Goal: Task Accomplishment & Management: Use online tool/utility

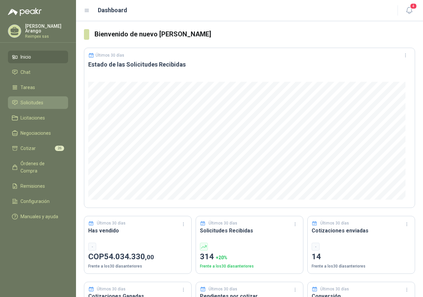
click at [48, 101] on li "Solicitudes" at bounding box center [38, 102] width 52 height 7
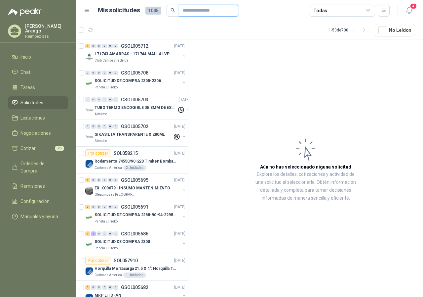
click at [202, 12] on input "text" at bounding box center [206, 10] width 46 height 11
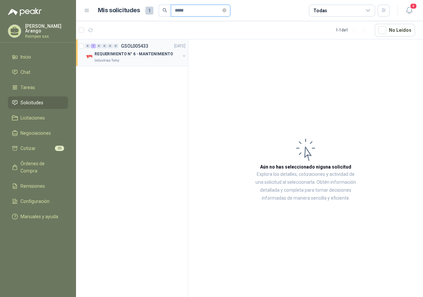
type input "*****"
click at [134, 63] on div "Industrias Tomy" at bounding box center [138, 60] width 86 height 5
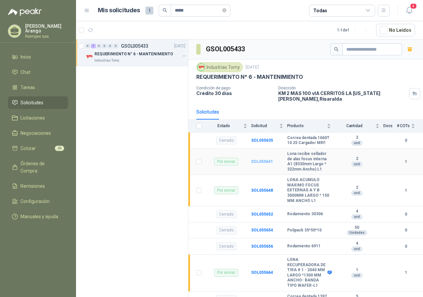
click at [265, 163] on b "SOL055641" at bounding box center [262, 161] width 22 height 5
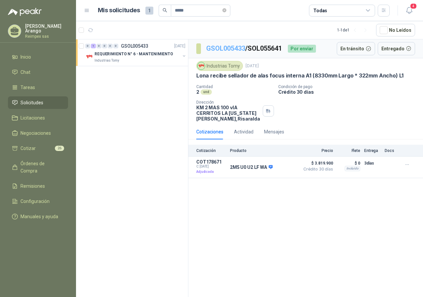
click at [218, 46] on link "GSOL005433" at bounding box center [225, 48] width 39 height 8
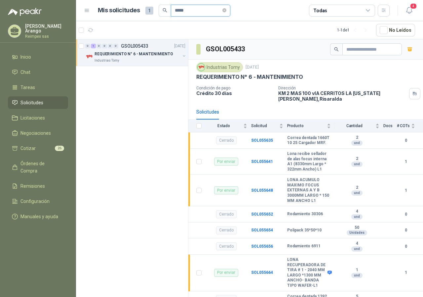
click at [206, 12] on input "*****" at bounding box center [198, 10] width 46 height 11
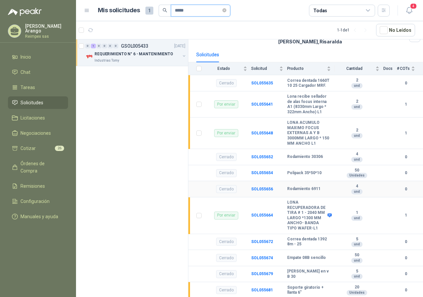
scroll to position [66, 0]
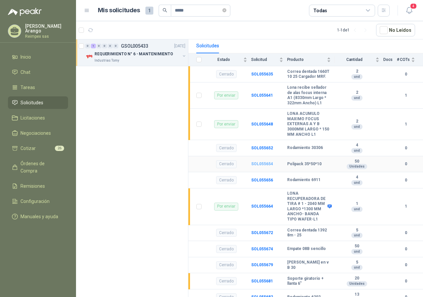
click at [262, 164] on b "SOL055654" at bounding box center [262, 163] width 22 height 5
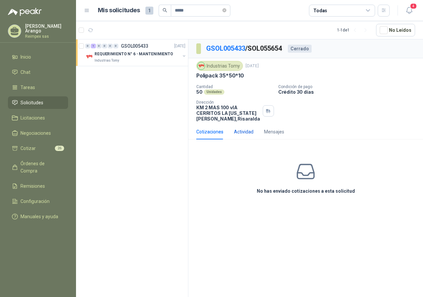
click at [252, 134] on div "Actividad" at bounding box center [244, 131] width 20 height 7
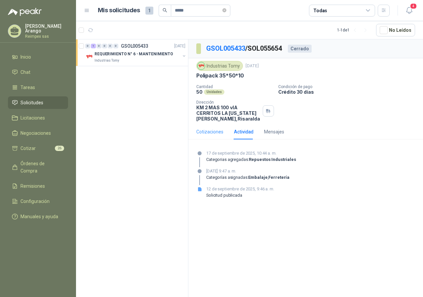
click at [217, 137] on div "Cotizaciones" at bounding box center [209, 131] width 27 height 15
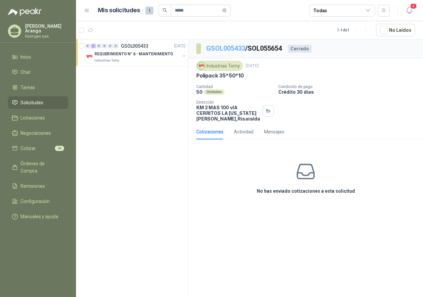
click at [219, 48] on link "GSOL005433" at bounding box center [225, 48] width 39 height 8
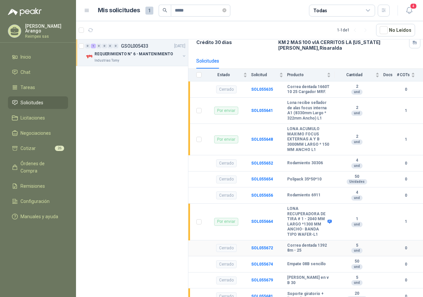
scroll to position [66, 0]
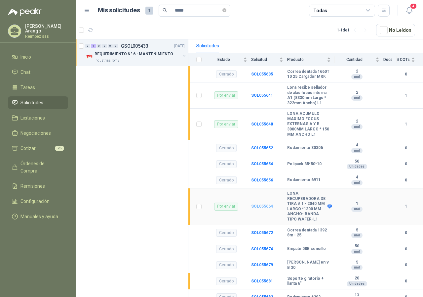
click at [260, 208] on b "SOL055664" at bounding box center [262, 206] width 22 height 5
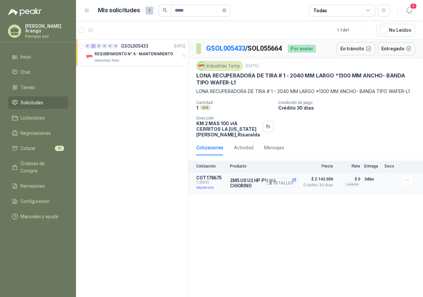
click at [289, 187] on button "Detalles" at bounding box center [280, 182] width 31 height 9
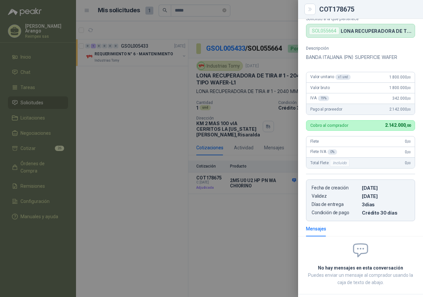
scroll to position [61, 0]
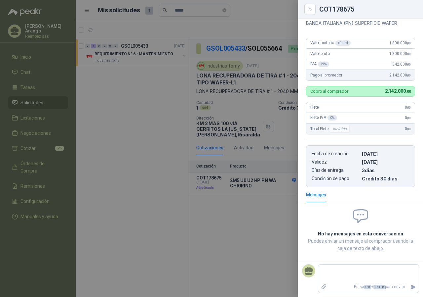
click at [239, 209] on div at bounding box center [211, 148] width 423 height 297
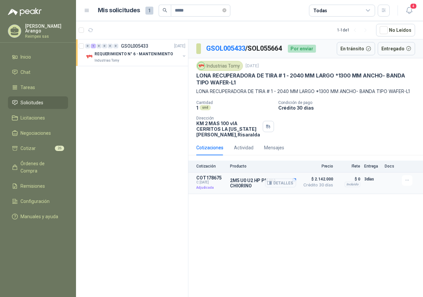
click at [295, 184] on div "Detalles" at bounding box center [280, 183] width 31 height 16
click at [296, 186] on div "Detalles" at bounding box center [280, 183] width 31 height 16
click at [296, 187] on div "Detalles" at bounding box center [280, 183] width 31 height 16
click at [269, 151] on div "Mensajes" at bounding box center [274, 147] width 20 height 7
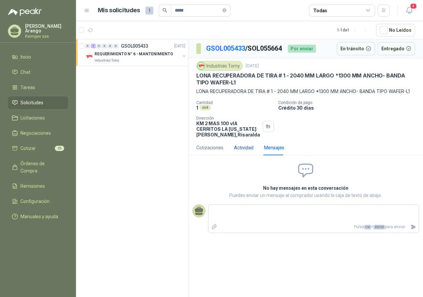
click at [251, 151] on div "Actividad" at bounding box center [244, 147] width 20 height 7
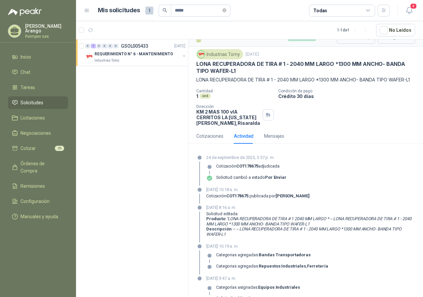
scroll to position [32, 0]
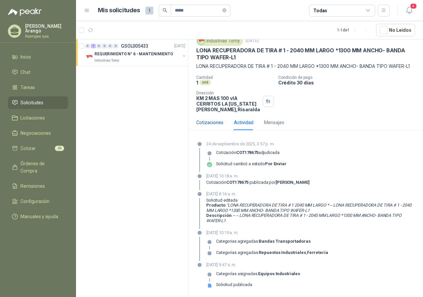
click at [206, 122] on div "Cotizaciones" at bounding box center [209, 122] width 27 height 7
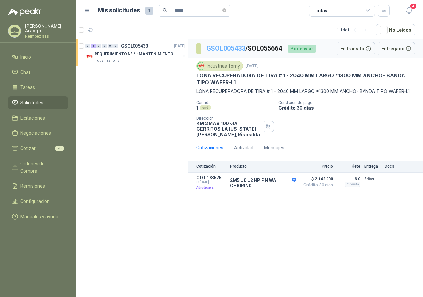
click at [223, 52] on link "GSOL005433" at bounding box center [225, 48] width 39 height 8
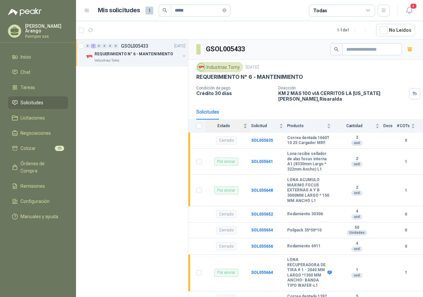
click at [244, 128] on div "Estado" at bounding box center [227, 125] width 42 height 7
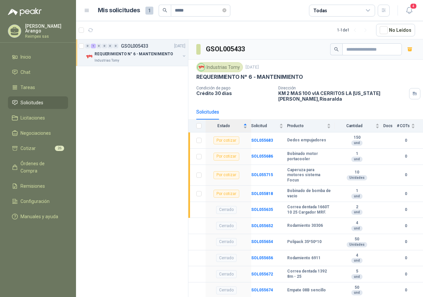
click at [244, 128] on div "Estado" at bounding box center [227, 125] width 42 height 7
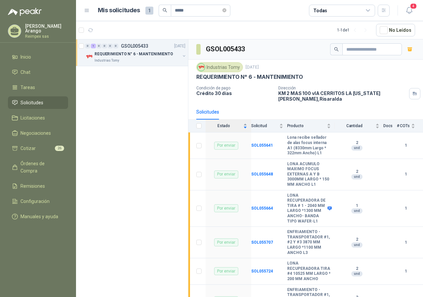
click at [244, 128] on div "Estado" at bounding box center [227, 125] width 42 height 7
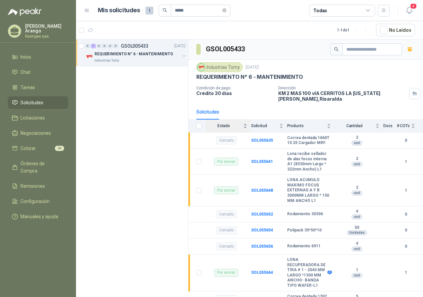
click at [245, 127] on div "Estado" at bounding box center [227, 125] width 42 height 7
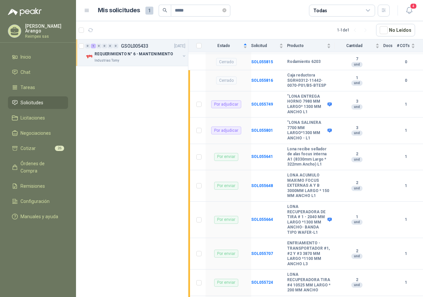
scroll to position [661, 0]
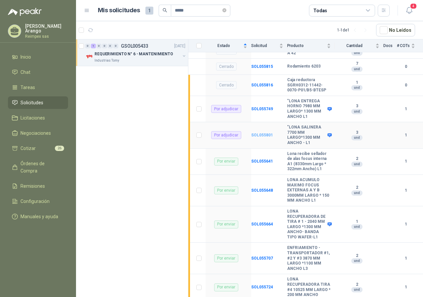
click at [268, 137] on b "SOL055801" at bounding box center [262, 135] width 22 height 5
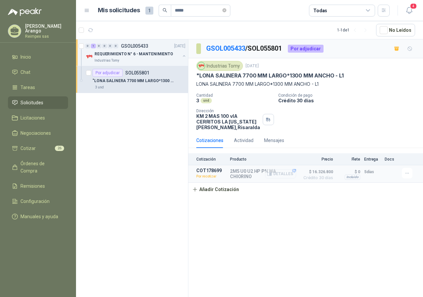
click at [272, 175] on icon "button" at bounding box center [269, 173] width 5 height 5
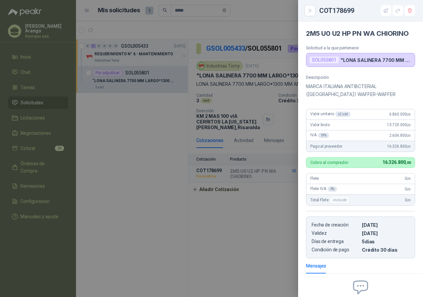
click at [289, 216] on div at bounding box center [211, 148] width 423 height 297
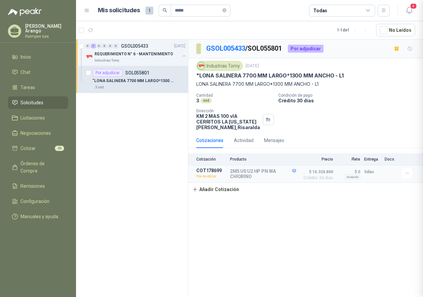
scroll to position [71, 0]
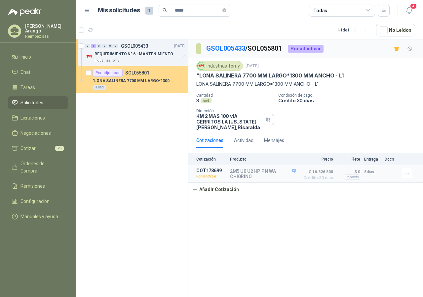
click at [126, 73] on p "SOL055801" at bounding box center [137, 72] width 24 height 5
click at [106, 71] on div "Por adjudicar" at bounding box center [108, 73] width 30 height 8
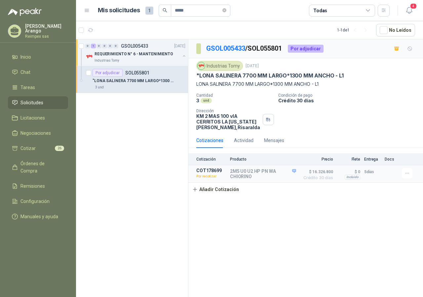
click at [229, 222] on div "GSOL005433 / SOL055801 Por adjudicar Industrias Tomy [DATE] "LONA SALINERA 7700…" at bounding box center [305, 169] width 235 height 260
click at [230, 223] on div "GSOL005433 / SOL055801 Por adjudicar Industrias Tomy [DATE] "LONA SALINERA 7700…" at bounding box center [305, 169] width 235 height 260
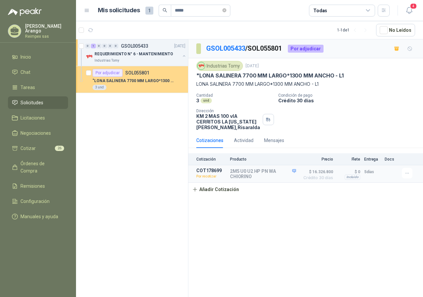
click at [111, 73] on div "Por adjudicar" at bounding box center [108, 73] width 30 height 8
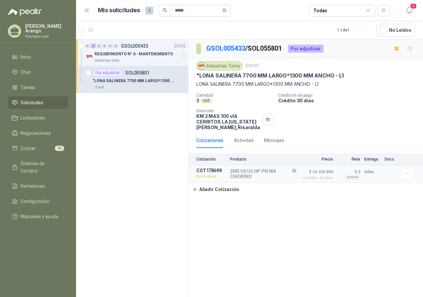
click at [253, 206] on div "GSOL005433 / SOL055801 Por adjudicar Industrias Tomy [DATE] "LONA SALINERA 7700…" at bounding box center [305, 169] width 235 height 260
click at [252, 176] on p "2M5 U0 U2 HP PN WA CHIORINO" at bounding box center [263, 173] width 66 height 11
click at [279, 175] on button "Detalles" at bounding box center [280, 173] width 31 height 9
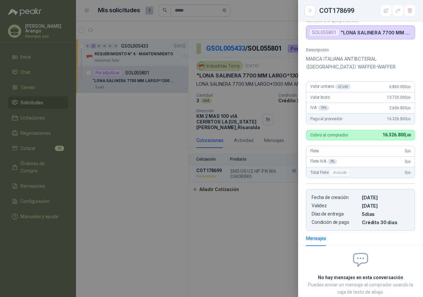
scroll to position [0, 0]
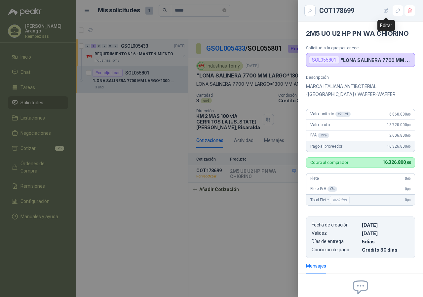
click at [390, 9] on button "button" at bounding box center [386, 10] width 11 height 11
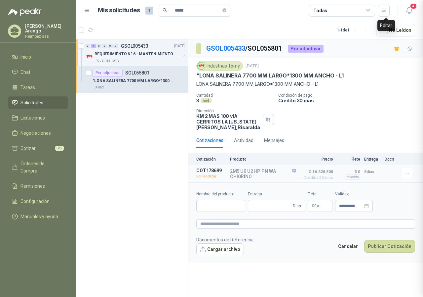
type input "**********"
type input "*"
type input "**********"
type textarea "**********"
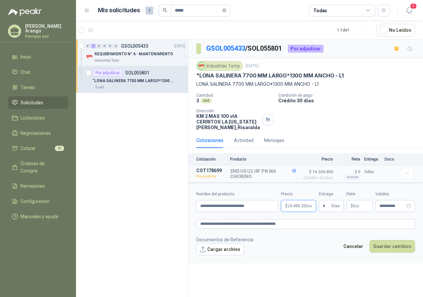
click at [294, 206] on span "24.490.200 ,00" at bounding box center [300, 206] width 24 height 4
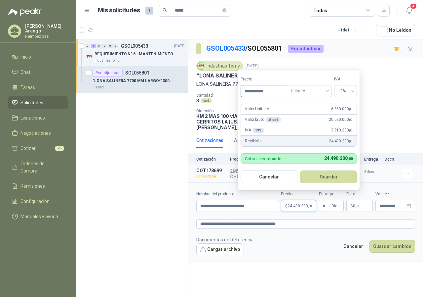
click at [256, 93] on input "**********" at bounding box center [264, 90] width 46 height 11
type input "**********"
click at [320, 176] on button "Guardar" at bounding box center [328, 176] width 57 height 13
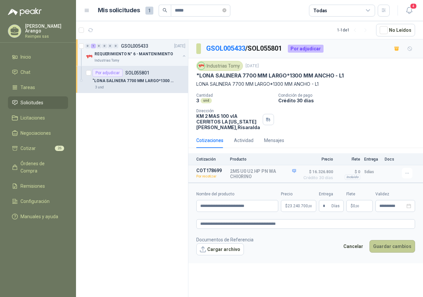
click at [398, 246] on button "Guardar cambios" at bounding box center [393, 246] width 46 height 13
click at [408, 207] on icon "close-circle" at bounding box center [409, 205] width 5 height 5
click at [396, 205] on input "**********" at bounding box center [393, 206] width 26 height 4
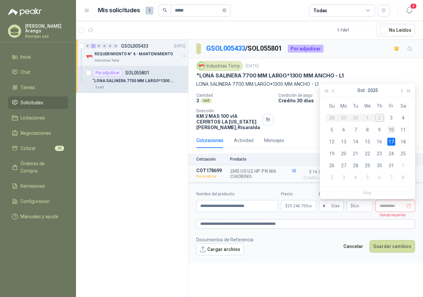
type input "**********"
click at [390, 128] on div "10" at bounding box center [392, 130] width 8 height 8
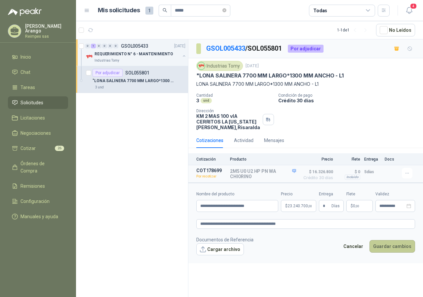
click at [385, 243] on button "Guardar cambios" at bounding box center [393, 246] width 46 height 13
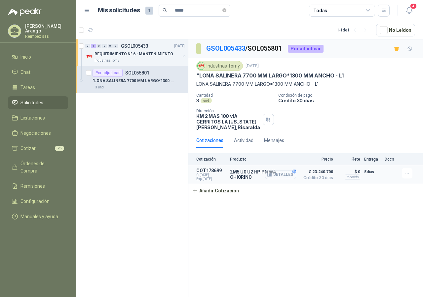
click at [276, 178] on button "Detalles" at bounding box center [280, 174] width 31 height 9
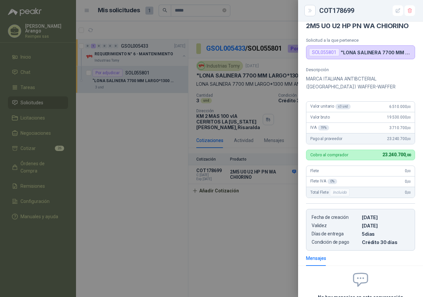
scroll to position [0, 0]
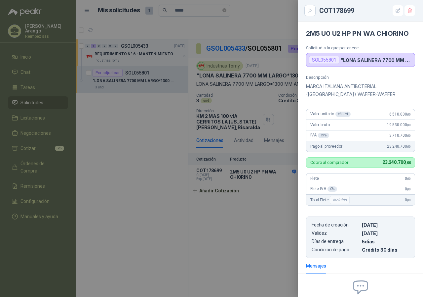
click at [134, 157] on div at bounding box center [211, 148] width 423 height 297
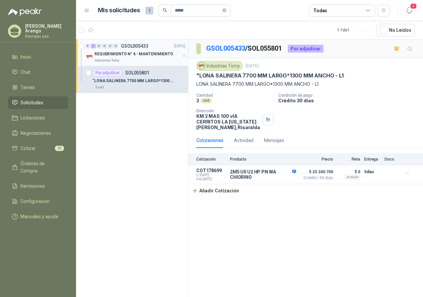
click at [122, 60] on div "Industrias Tomy" at bounding box center [138, 60] width 86 height 5
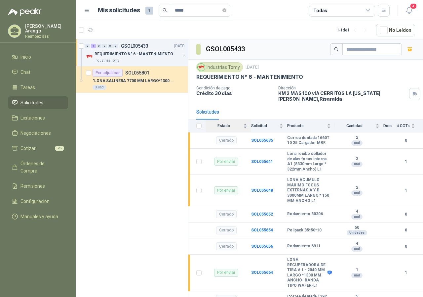
click at [245, 128] on div "Estado" at bounding box center [227, 125] width 42 height 7
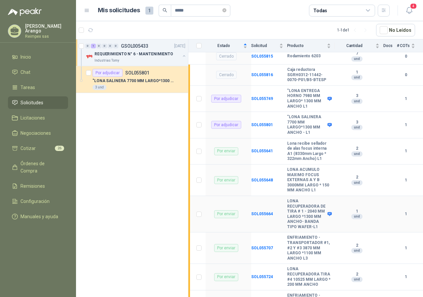
scroll to position [661, 0]
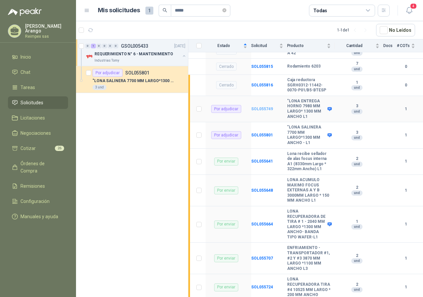
click at [259, 107] on b "SOL055749" at bounding box center [262, 108] width 22 height 5
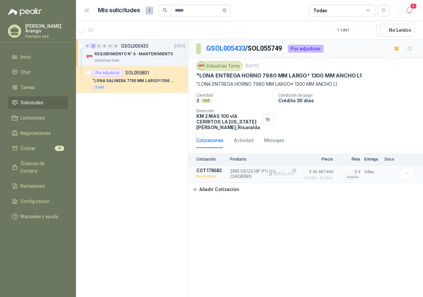
click at [280, 172] on button "Detalles" at bounding box center [280, 173] width 31 height 9
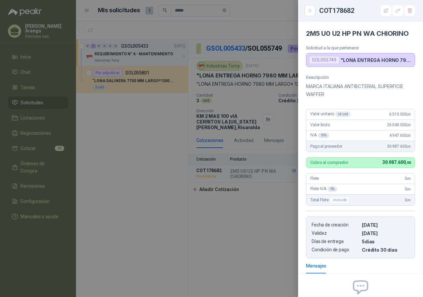
scroll to position [68, 0]
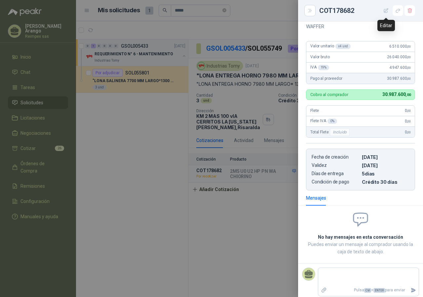
click at [389, 13] on icon "button" at bounding box center [387, 11] width 6 height 6
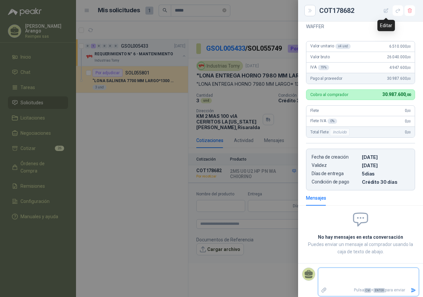
type input "**********"
type input "*"
type input "**********"
type textarea "**********"
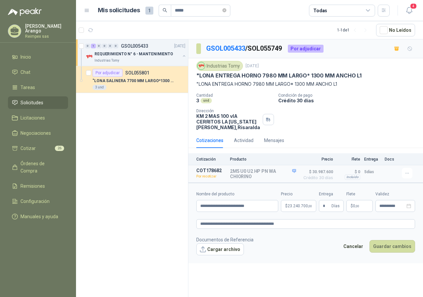
click at [302, 206] on span "23.240.700 ,00" at bounding box center [300, 206] width 24 height 4
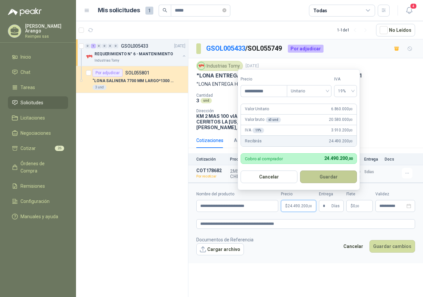
type input "**********"
click at [326, 181] on button "Guardar" at bounding box center [328, 176] width 57 height 13
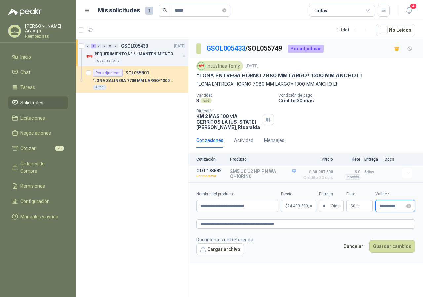
click at [403, 205] on input "**********" at bounding box center [393, 206] width 26 height 4
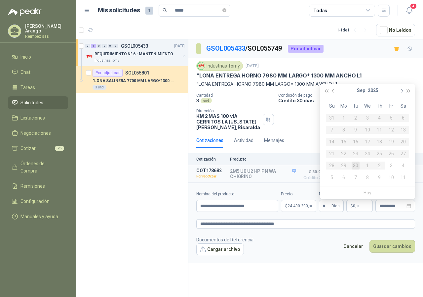
click at [401, 91] on span "button" at bounding box center [401, 90] width 3 height 3
type input "**********"
click at [395, 128] on div "10" at bounding box center [392, 130] width 8 height 8
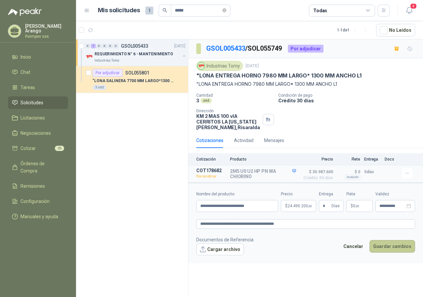
click at [387, 248] on button "Guardar cambios" at bounding box center [393, 246] width 46 height 13
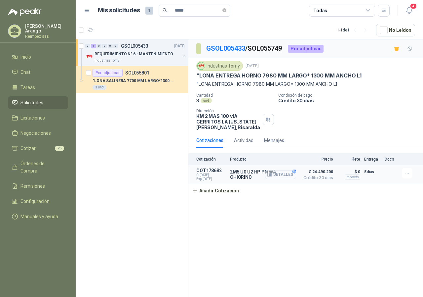
click at [279, 177] on button "Detalles" at bounding box center [280, 174] width 31 height 9
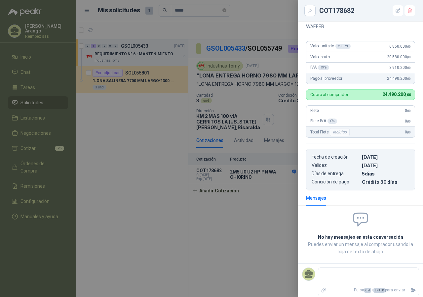
click at [241, 245] on div at bounding box center [211, 148] width 423 height 297
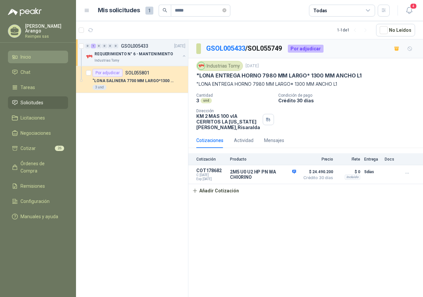
click at [31, 54] on span "Inicio" at bounding box center [26, 56] width 11 height 7
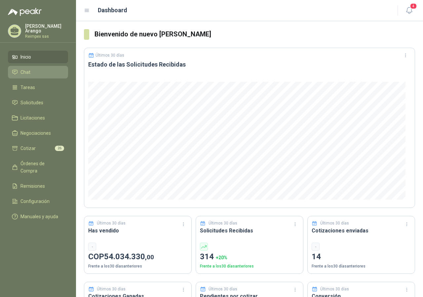
click at [31, 68] on li "Chat" at bounding box center [38, 71] width 52 height 7
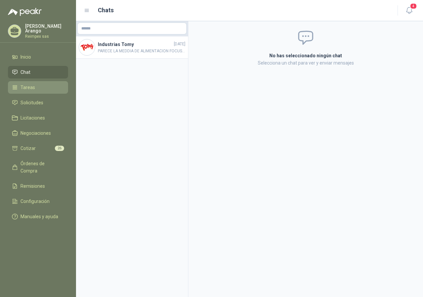
click at [38, 89] on li "Tareas" at bounding box center [38, 87] width 52 height 7
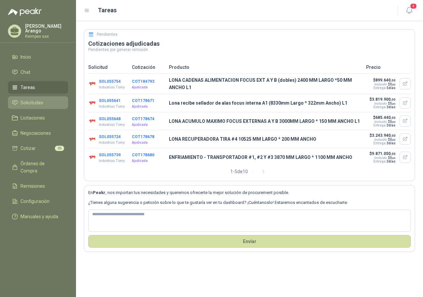
click at [30, 96] on link "Solicitudes" at bounding box center [38, 102] width 60 height 13
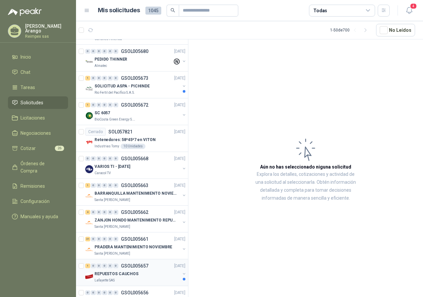
scroll to position [298, 0]
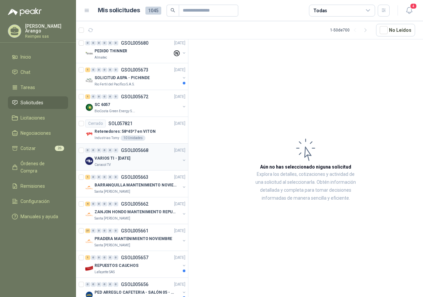
click at [115, 163] on div "Caracol TV" at bounding box center [138, 164] width 86 height 5
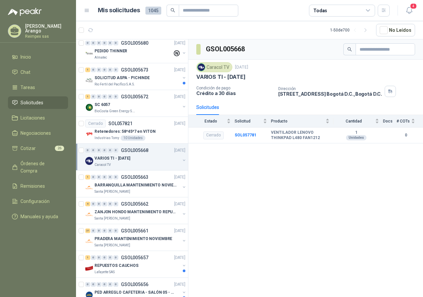
drag, startPoint x: 293, startPoint y: 143, endPoint x: 269, endPoint y: 156, distance: 27.0
click at [269, 156] on div "GSOL005668 Caracol TV [DATE] VARIOS TI - [DATE] Condición de pago Crédito a 30 …" at bounding box center [305, 169] width 235 height 260
drag, startPoint x: 288, startPoint y: 136, endPoint x: 287, endPoint y: 150, distance: 14.2
click at [287, 138] on b "VENTILADOR LENOVO THINKPAD L480 FAN1212" at bounding box center [300, 135] width 59 height 10
click at [160, 189] on div "Santa [PERSON_NAME]" at bounding box center [138, 191] width 86 height 5
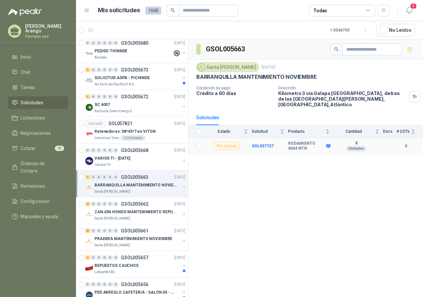
click at [301, 141] on b "RODAMIENTO 6004 NTN" at bounding box center [306, 146] width 36 height 10
click at [328, 144] on icon at bounding box center [328, 146] width 4 height 4
click at [289, 141] on b "RODAMIENTO 6004 NTN" at bounding box center [306, 146] width 36 height 10
click at [265, 144] on b "SOL057727" at bounding box center [263, 146] width 22 height 5
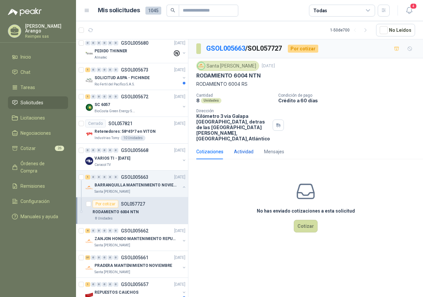
click at [243, 152] on div "Actividad" at bounding box center [244, 151] width 20 height 7
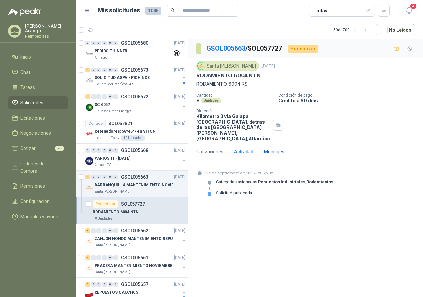
click at [273, 150] on div "Mensajes" at bounding box center [274, 151] width 20 height 7
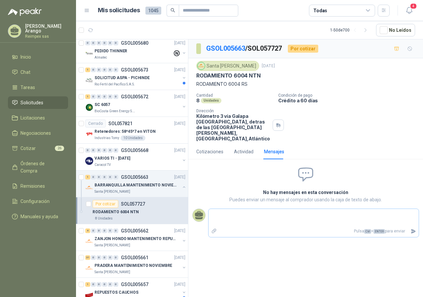
click at [232, 212] on textarea at bounding box center [314, 217] width 210 height 15
click at [242, 147] on div "Actividad" at bounding box center [244, 151] width 20 height 15
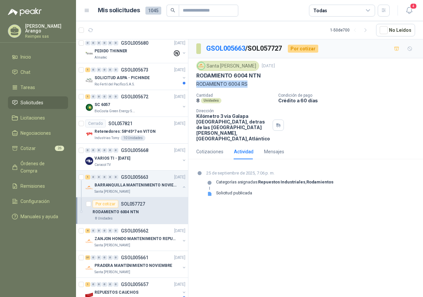
drag, startPoint x: 197, startPoint y: 82, endPoint x: 247, endPoint y: 85, distance: 50.3
click at [247, 85] on p "RODAMIENTO 6004 RS" at bounding box center [305, 83] width 219 height 7
drag, startPoint x: 197, startPoint y: 74, endPoint x: 258, endPoint y: 76, distance: 60.9
click at [258, 76] on p "RODAMIENTO 6004 NTN" at bounding box center [228, 75] width 64 height 7
copy p "RODAMIENTO 6004 NTN"
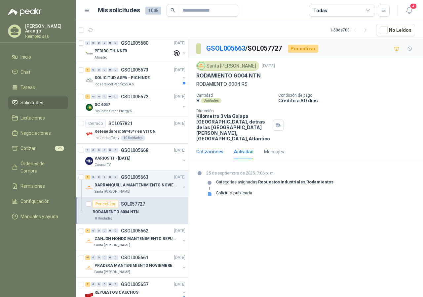
click at [213, 153] on div "Cotizaciones" at bounding box center [209, 151] width 27 height 7
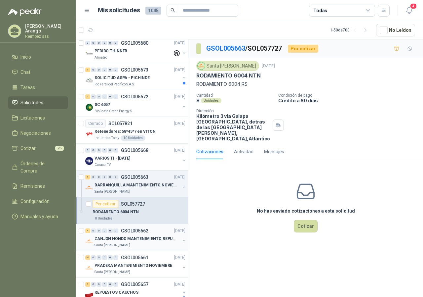
click at [156, 233] on div "4 0 0 0 0 0 GSOL005662 [DATE]" at bounding box center [136, 231] width 102 height 8
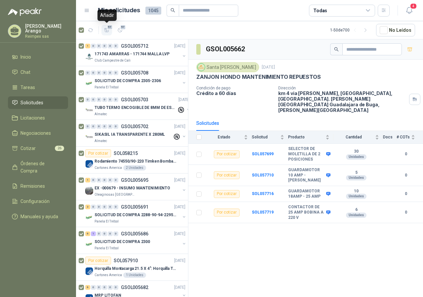
click at [109, 30] on icon "button" at bounding box center [106, 30] width 5 height 4
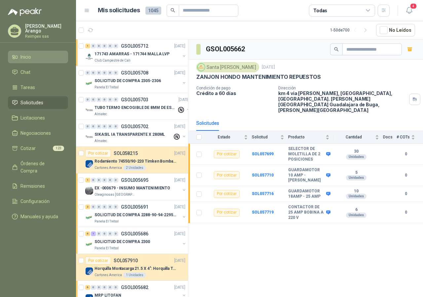
click at [41, 56] on li "Inicio" at bounding box center [38, 56] width 52 height 7
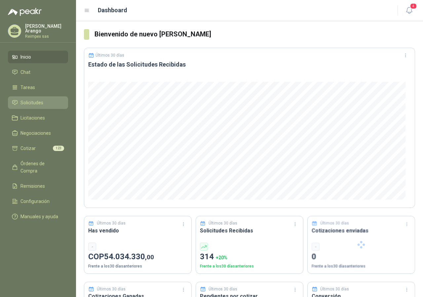
click at [36, 99] on span "Solicitudes" at bounding box center [32, 102] width 23 height 7
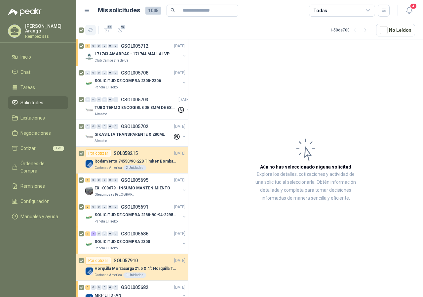
click at [93, 30] on icon "button" at bounding box center [91, 30] width 6 height 6
click at [41, 150] on li "Cotizar 123" at bounding box center [38, 147] width 52 height 7
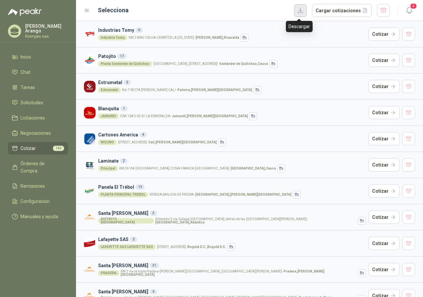
click at [305, 12] on button "button" at bounding box center [300, 10] width 13 height 13
click at [43, 103] on span "Solicitudes" at bounding box center [32, 102] width 23 height 7
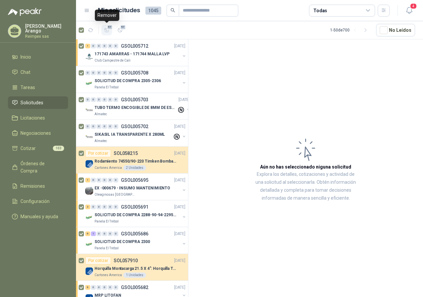
click at [107, 29] on span "97" at bounding box center [110, 26] width 6 height 5
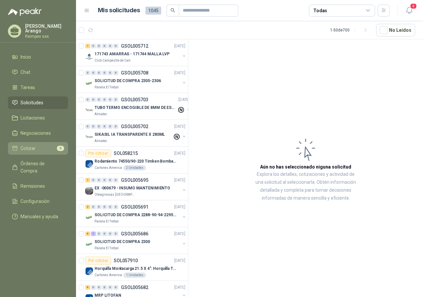
click at [31, 147] on span "Cotizar" at bounding box center [28, 147] width 15 height 7
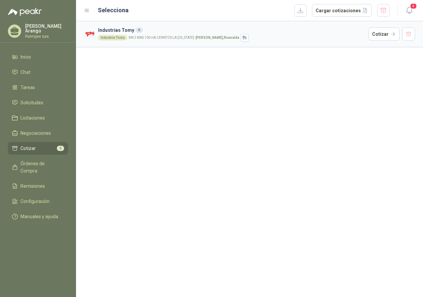
click at [159, 39] on p "KM 2 MAS 100 vIA CERRITOS LA [US_STATE] - [GEOGRAPHIC_DATA] , [GEOGRAPHIC_DATA]" at bounding box center [184, 37] width 111 height 3
click at [179, 35] on div "Industria Tomy KM 2 MAS 100 vIA CERRITOS LA [US_STATE] - [GEOGRAPHIC_DATA] , [G…" at bounding box center [232, 38] width 268 height 8
click at [115, 39] on div "Industria Tomy" at bounding box center [112, 37] width 29 height 5
click at [387, 34] on button "Cotizar" at bounding box center [384, 33] width 31 height 13
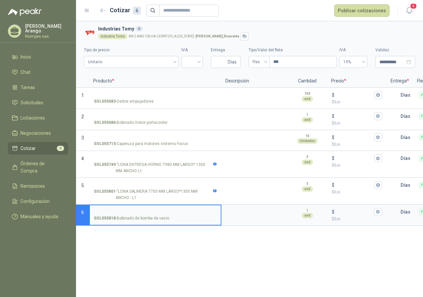
click at [245, 276] on div "**********" at bounding box center [249, 158] width 347 height 275
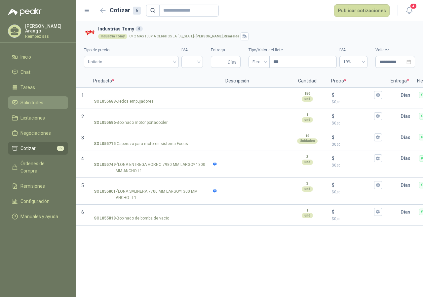
click at [32, 99] on span "Solicitudes" at bounding box center [32, 102] width 23 height 7
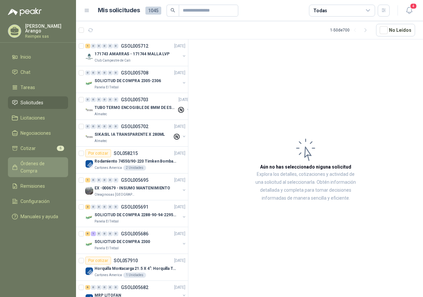
click at [47, 160] on span "Órdenes de Compra" at bounding box center [41, 167] width 41 height 15
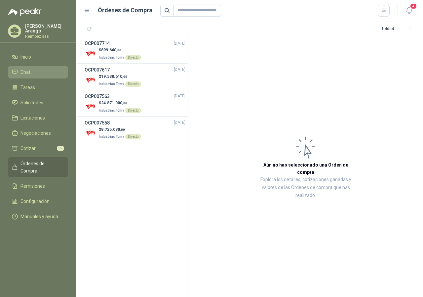
click at [30, 69] on span "Chat" at bounding box center [26, 71] width 10 height 7
